Goal: Information Seeking & Learning: Check status

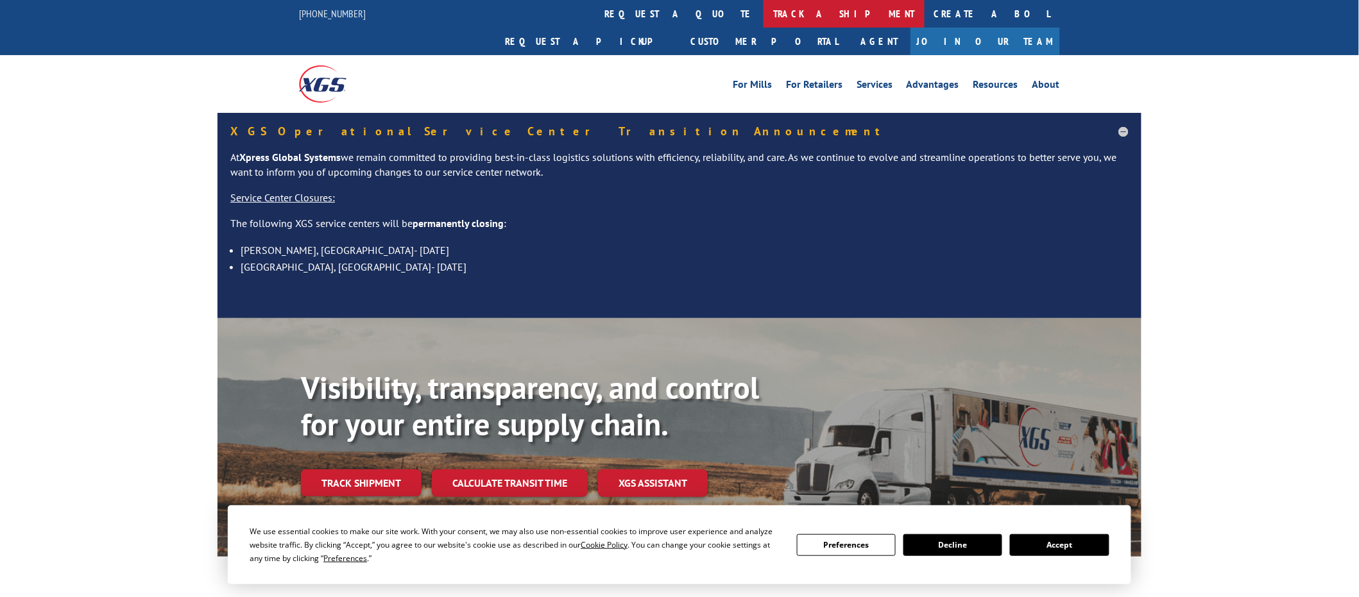
click at [764, 10] on link "track a shipment" at bounding box center [844, 14] width 161 height 28
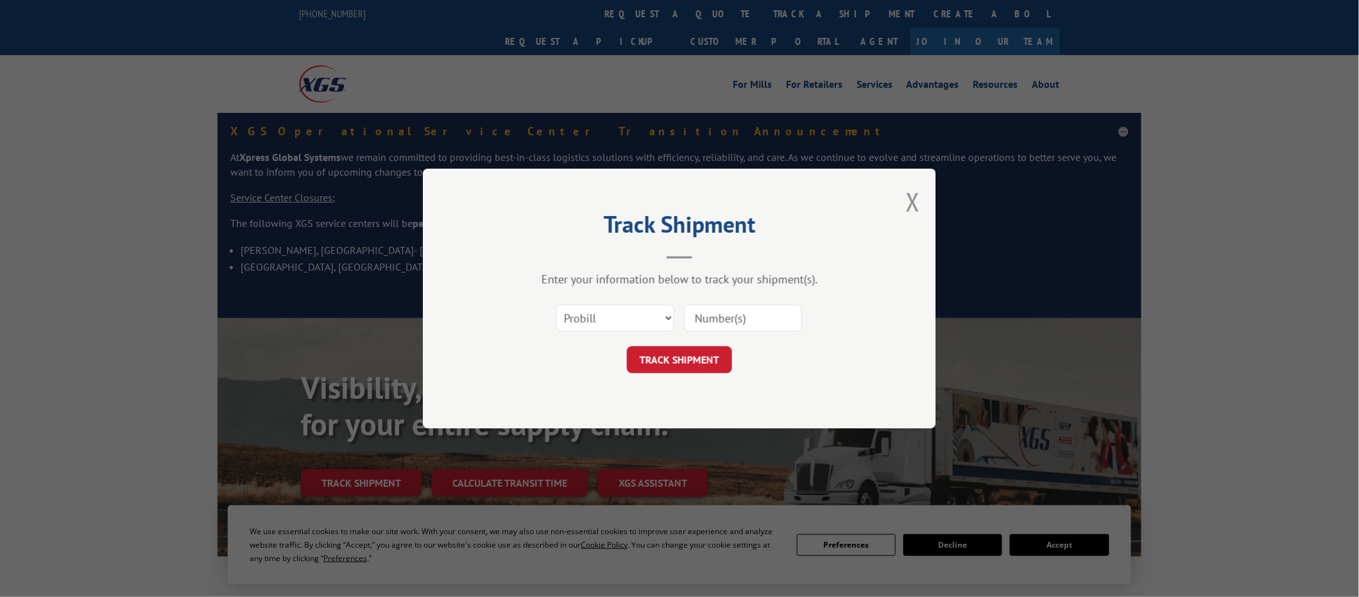
click at [733, 313] on input at bounding box center [743, 318] width 118 height 27
paste input "442899"
type input "442899"
click at [703, 352] on button "TRACK SHIPMENT" at bounding box center [679, 360] width 105 height 27
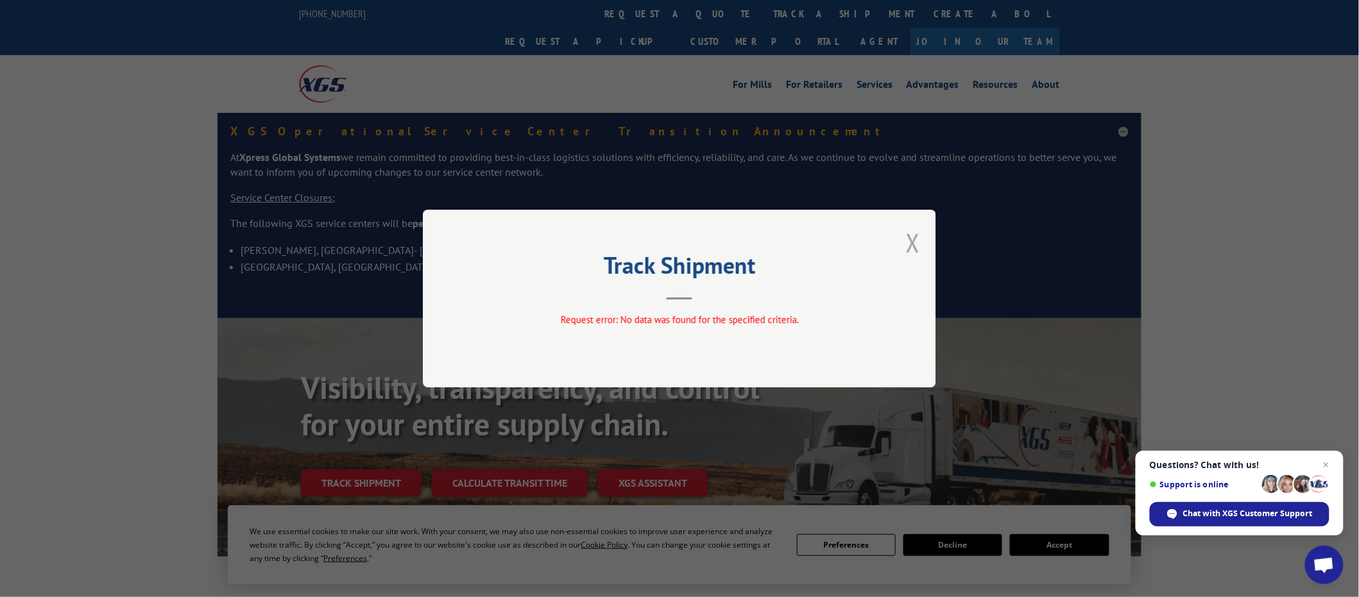
click at [910, 239] on button "Close modal" at bounding box center [913, 243] width 14 height 34
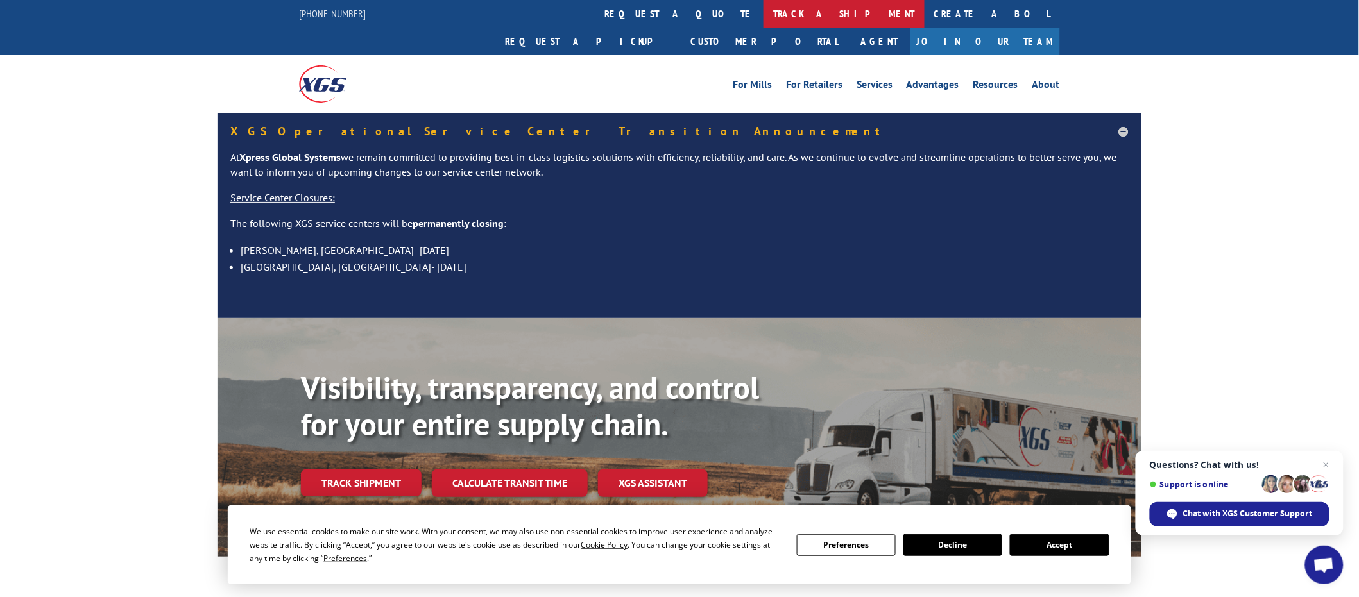
click at [764, 17] on link "track a shipment" at bounding box center [844, 14] width 161 height 28
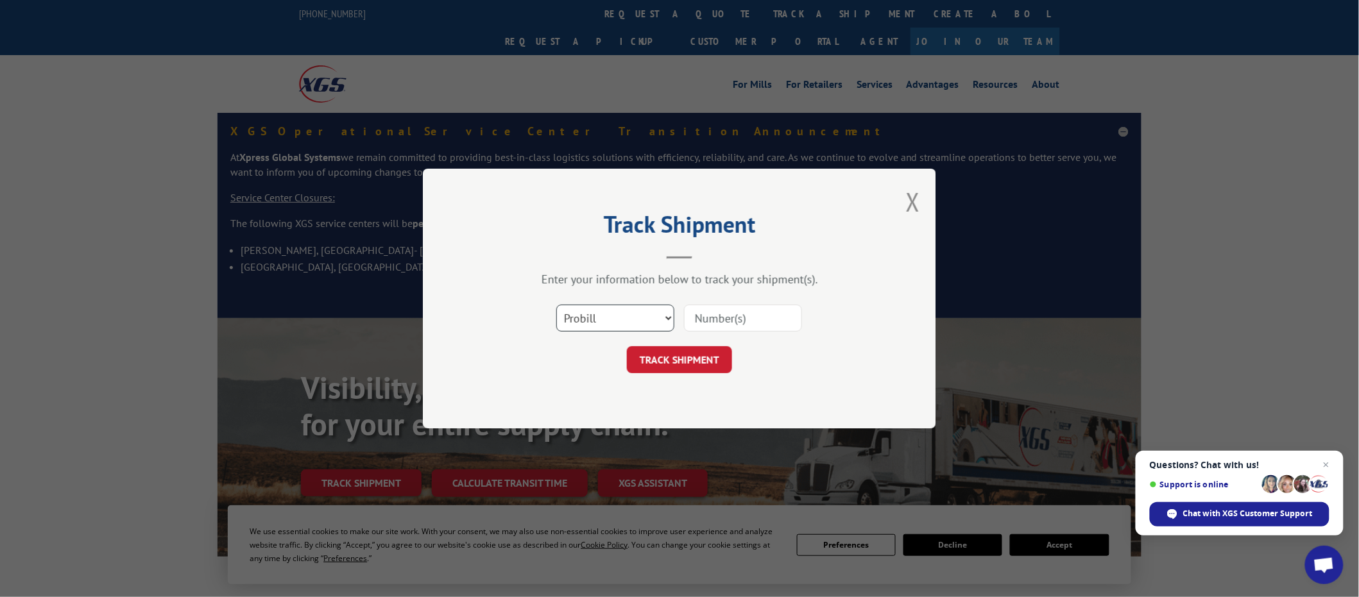
click at [624, 316] on select "Select category... Probill BOL PO" at bounding box center [615, 318] width 118 height 27
select select "po"
click at [556, 305] on select "Select category... Probill BOL PO" at bounding box center [615, 318] width 118 height 27
click at [716, 321] on input at bounding box center [743, 318] width 118 height 27
paste input "19535286"
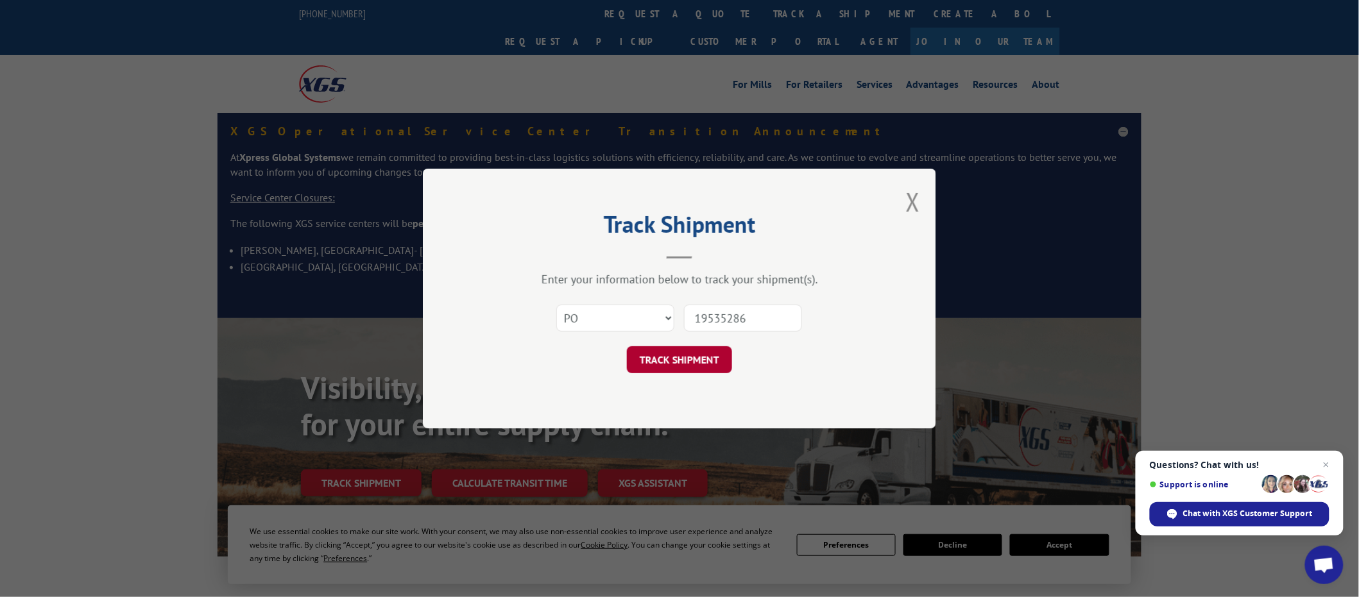
type input "19535286"
click at [682, 361] on button "TRACK SHIPMENT" at bounding box center [679, 360] width 105 height 27
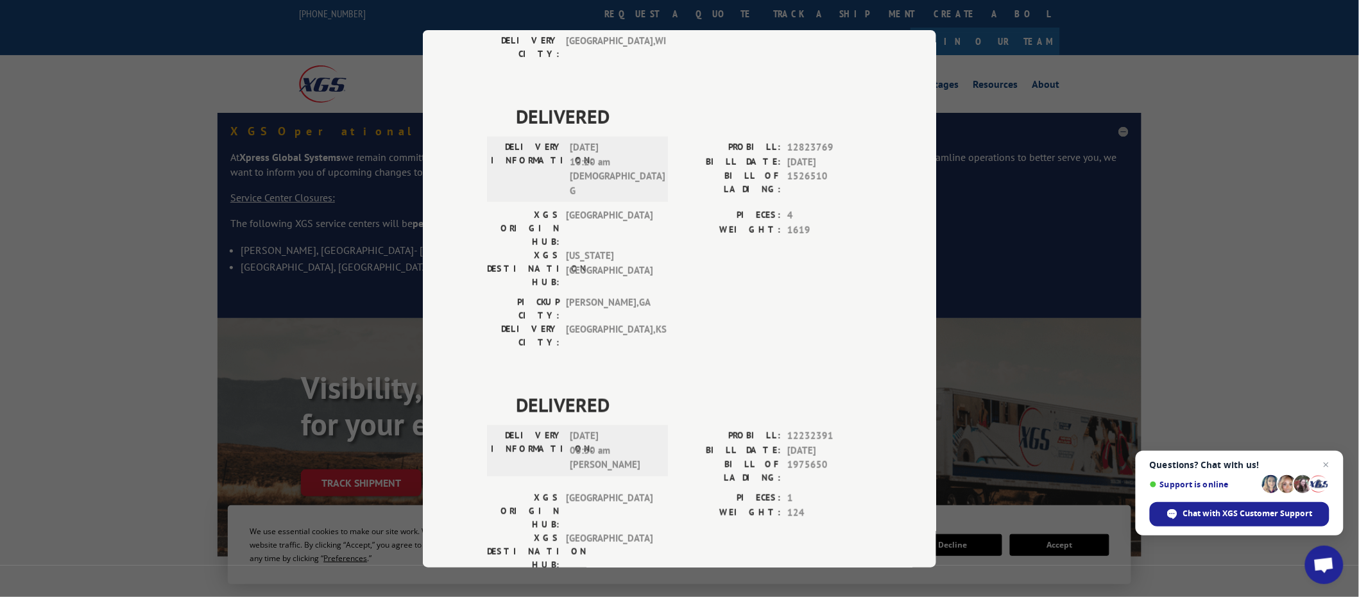
scroll to position [642, 0]
